Goal: Navigation & Orientation: Find specific page/section

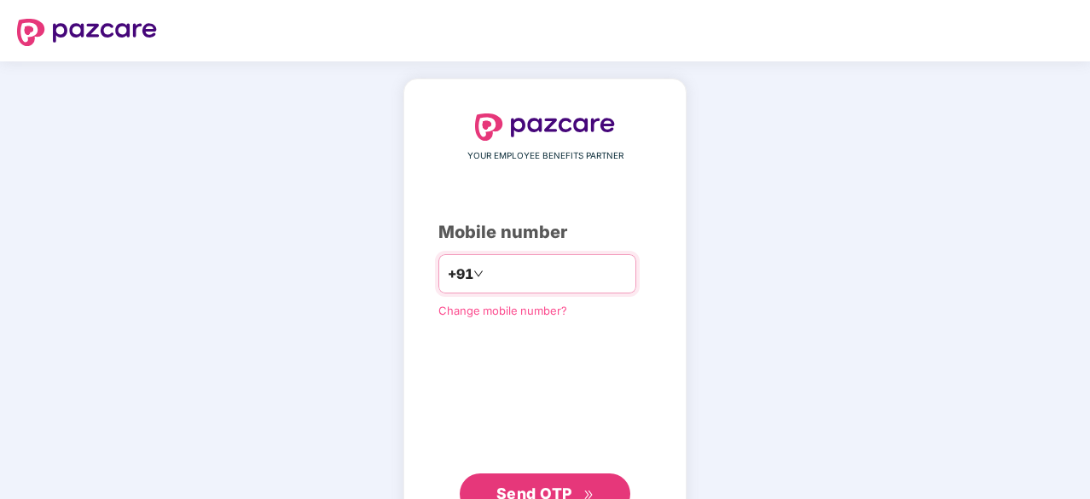
click at [517, 277] on input "number" at bounding box center [557, 273] width 140 height 27
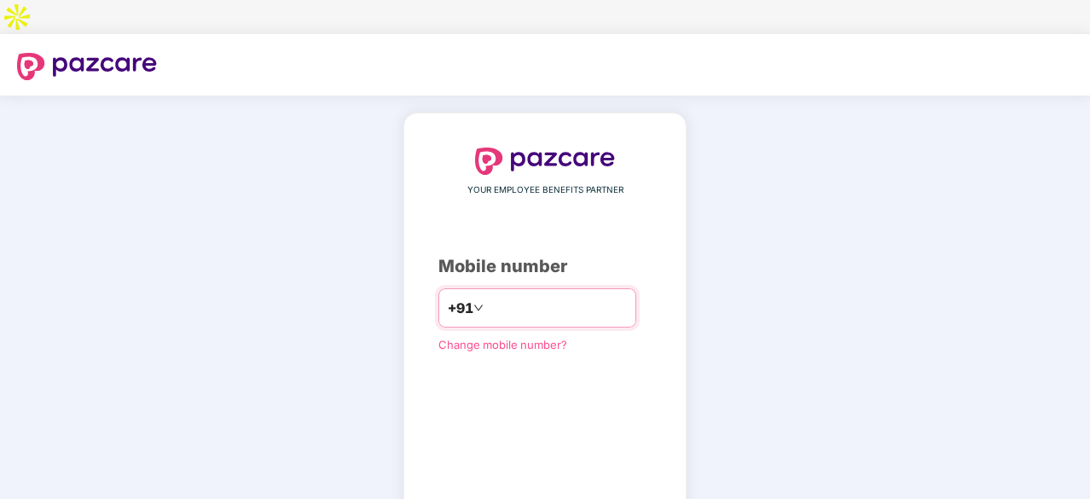
type input "**********"
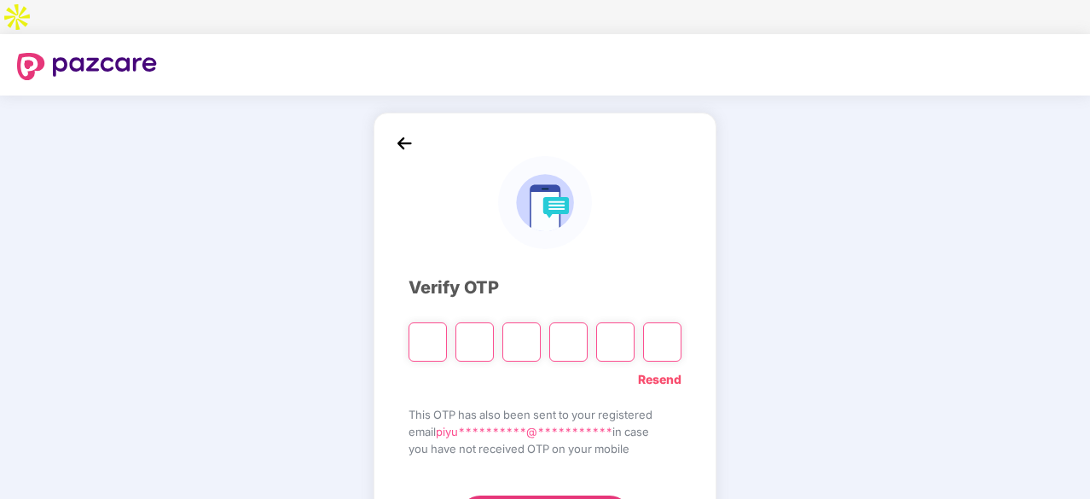
type input "*"
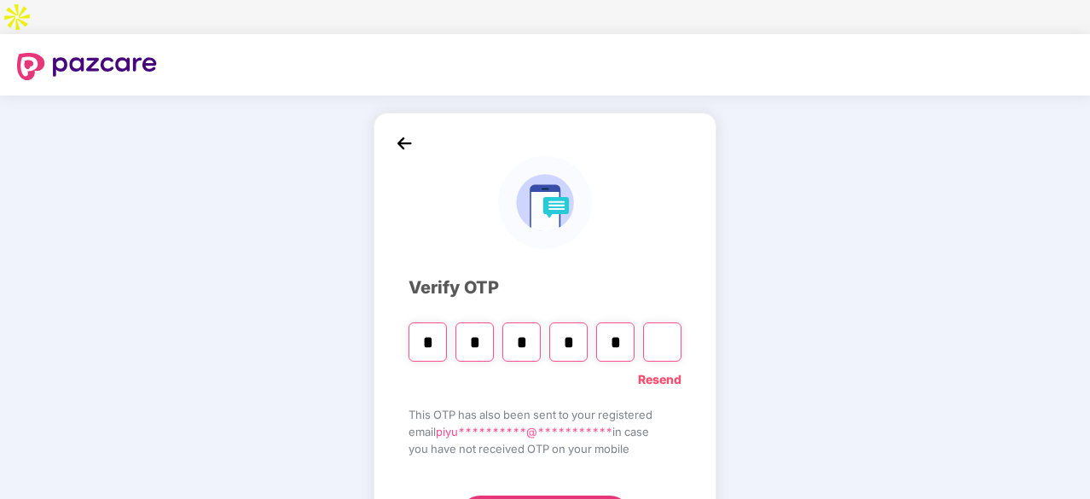
type input "*"
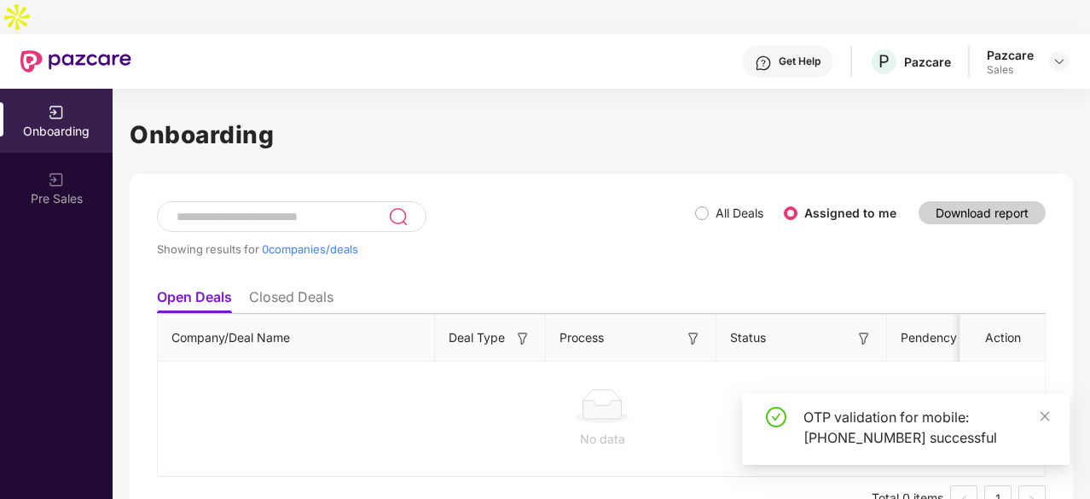
click at [1046, 47] on div "Pazcare Sales" at bounding box center [1028, 62] width 83 height 30
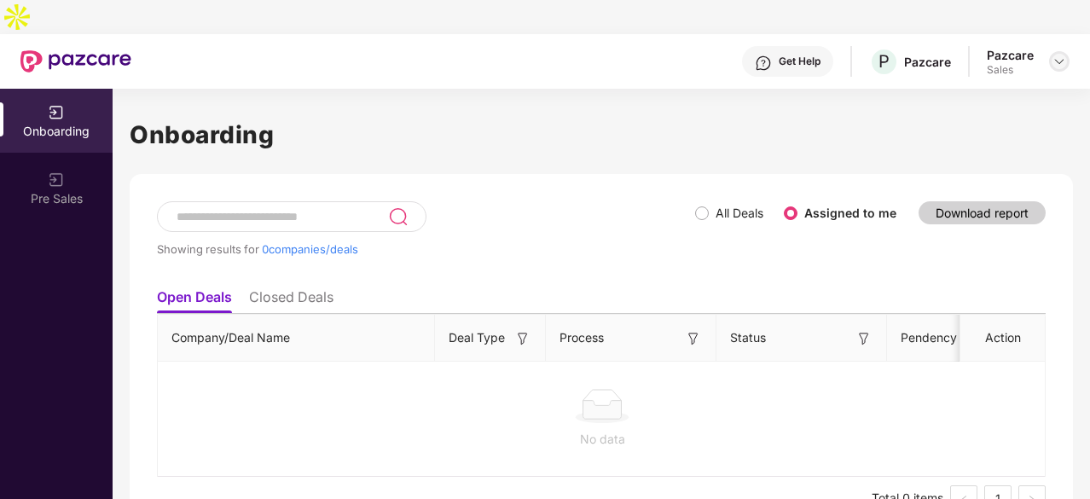
click at [1059, 55] on img at bounding box center [1059, 62] width 14 height 14
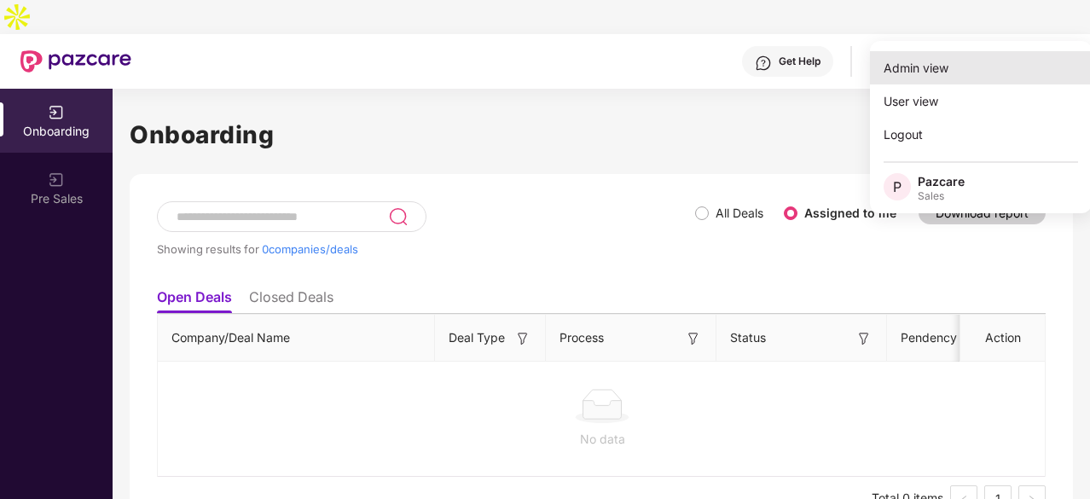
click at [949, 66] on div "Admin view" at bounding box center [981, 67] width 222 height 33
